Goal: Task Accomplishment & Management: Manage account settings

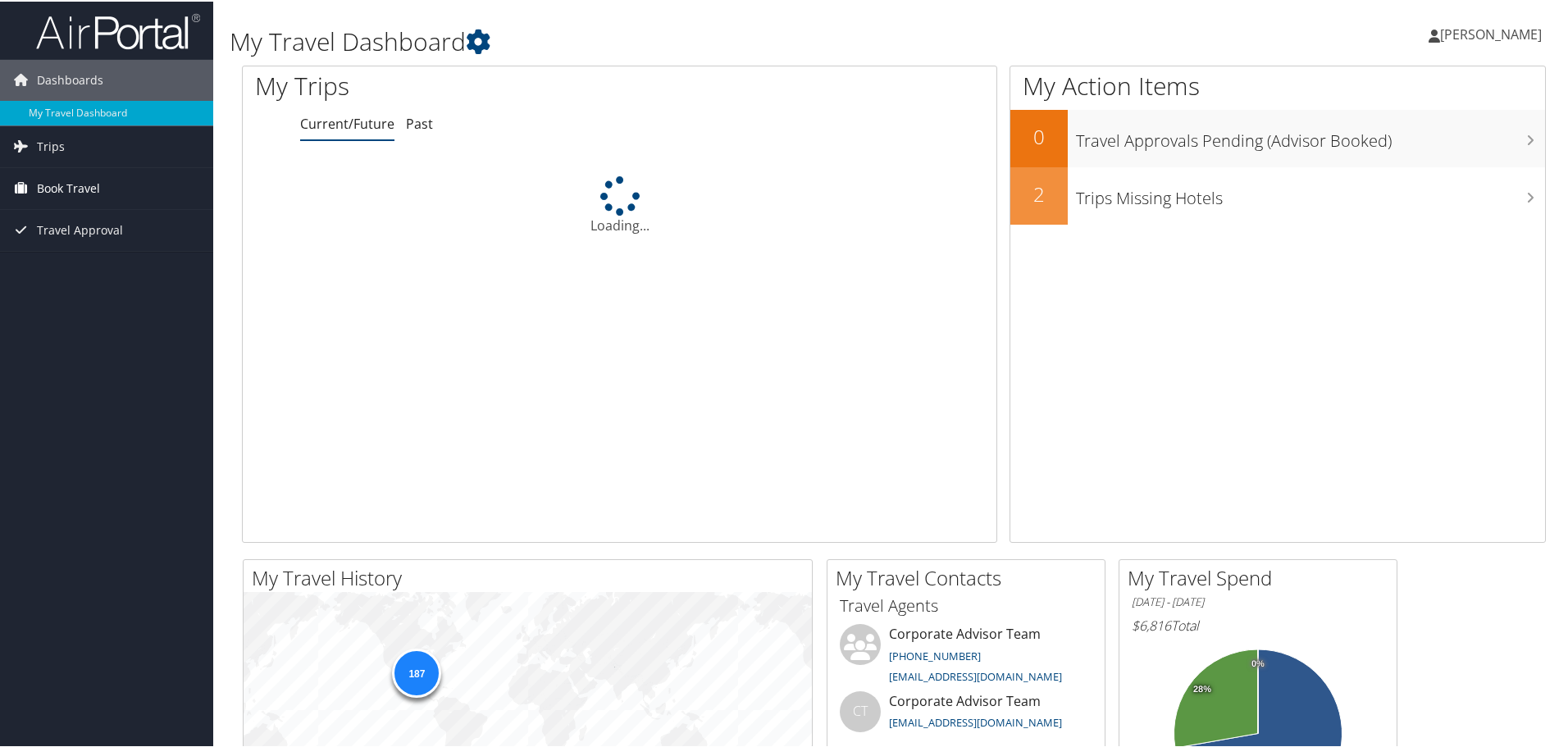
click at [38, 182] on span "Book Travel" at bounding box center [68, 187] width 63 height 41
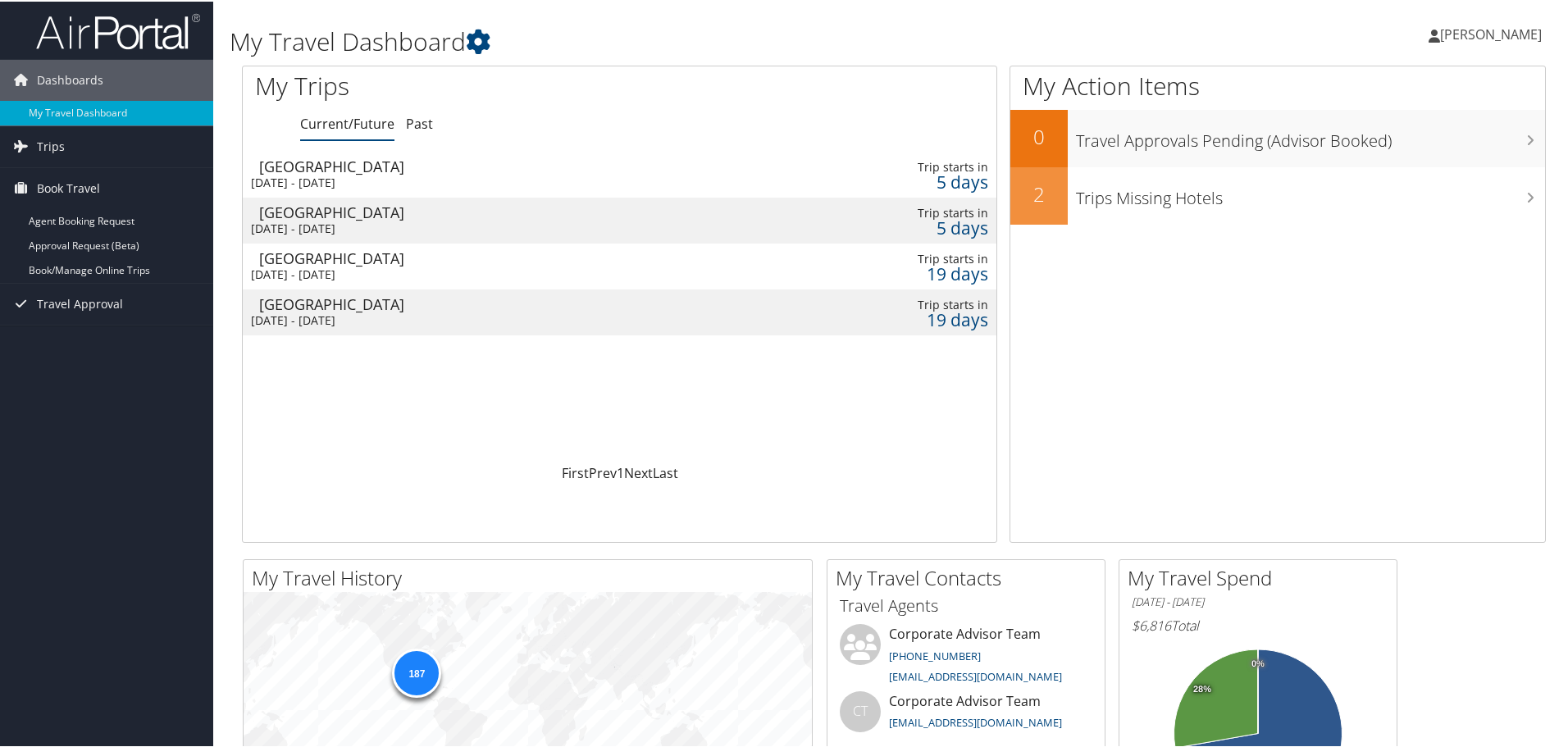
click at [379, 172] on div "Tampa" at bounding box center [494, 165] width 472 height 15
click at [410, 235] on td "Tampa [DATE] - [DATE]" at bounding box center [487, 218] width 489 height 46
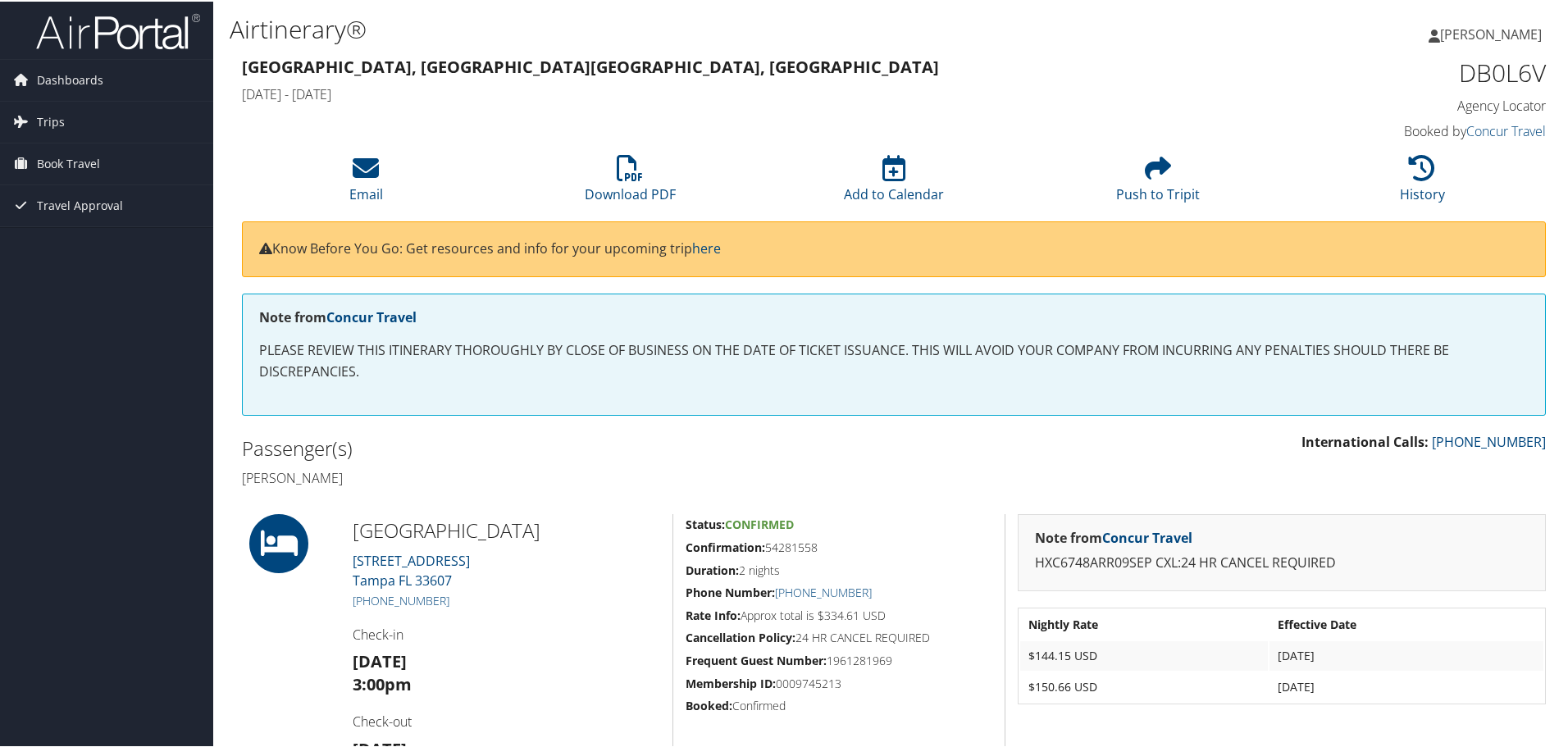
click at [454, 376] on p "PLEASE REVIEW THIS ITINERARY THOROUGHLY BY CLOSE OF BUSINESS ON THE DATE OF TIC…" at bounding box center [894, 359] width 1269 height 41
click at [67, 116] on link "Trips" at bounding box center [106, 120] width 213 height 41
click at [75, 153] on link "Current/Future Trips" at bounding box center [106, 153] width 213 height 25
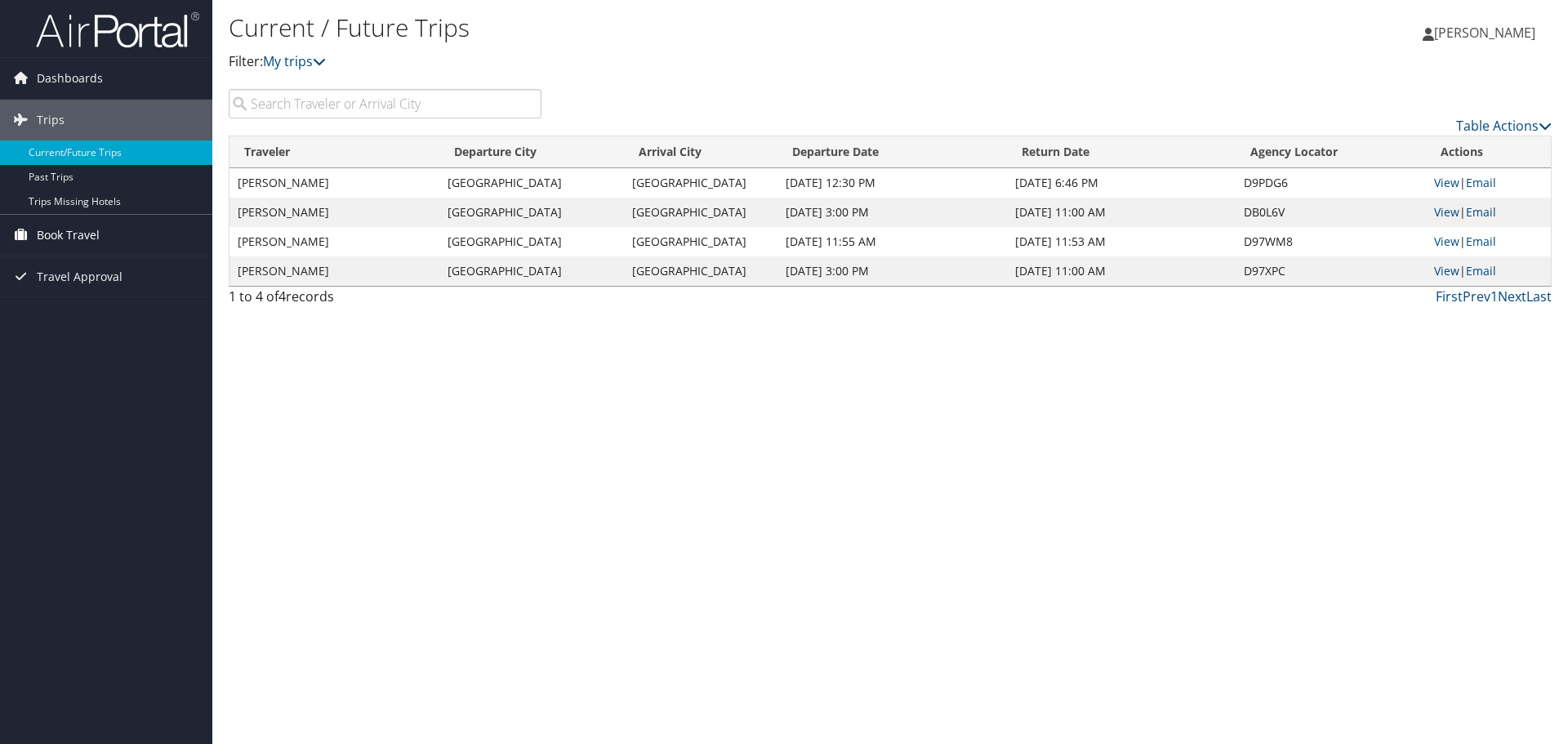
click at [52, 225] on span "Book Travel" at bounding box center [68, 235] width 63 height 40
click at [58, 313] on link "Book/Manage Online Trips" at bounding box center [106, 317] width 212 height 25
